Goal: Transaction & Acquisition: Download file/media

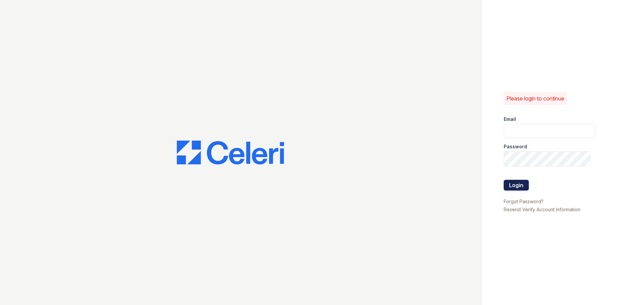
type input "spuga@trinity-pm.com"
click at [519, 186] on button "Login" at bounding box center [516, 185] width 25 height 11
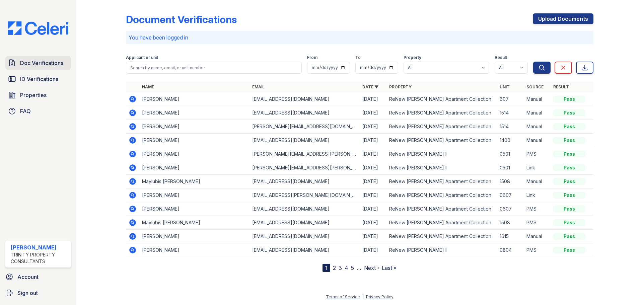
click at [29, 67] on span "Doc Verifications" at bounding box center [41, 63] width 43 height 8
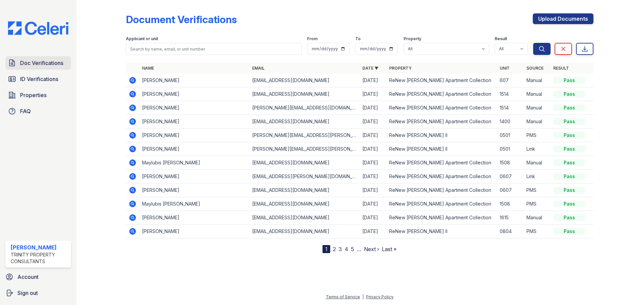
click at [50, 70] on link "Doc Verifications" at bounding box center [38, 62] width 66 height 13
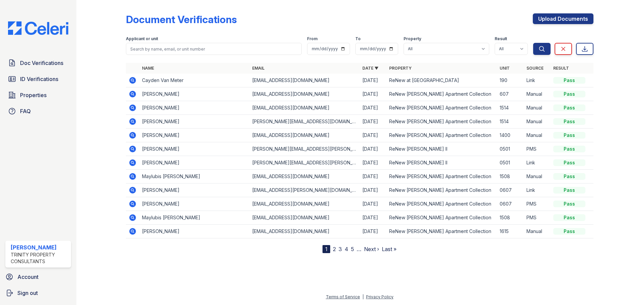
click at [133, 81] on icon at bounding box center [132, 80] width 2 height 2
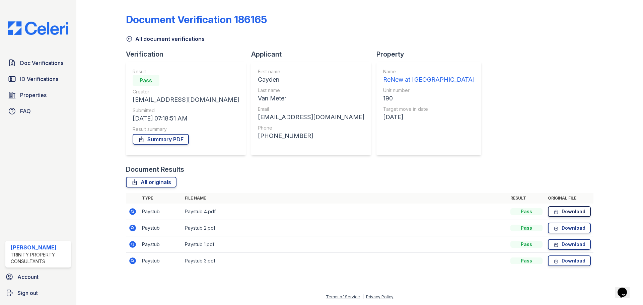
click at [572, 217] on link "Download" at bounding box center [569, 211] width 43 height 11
click at [572, 234] on link "Download" at bounding box center [569, 228] width 43 height 11
click at [576, 250] on link "Download" at bounding box center [569, 244] width 43 height 11
drag, startPoint x: 578, startPoint y: 277, endPoint x: 583, endPoint y: 278, distance: 4.5
click at [578, 266] on link "Download" at bounding box center [569, 261] width 43 height 11
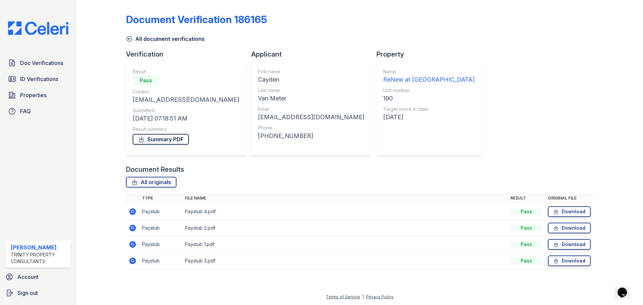
click at [184, 145] on link "Summary PDF" at bounding box center [161, 139] width 56 height 11
